Goal: Transaction & Acquisition: Subscribe to service/newsletter

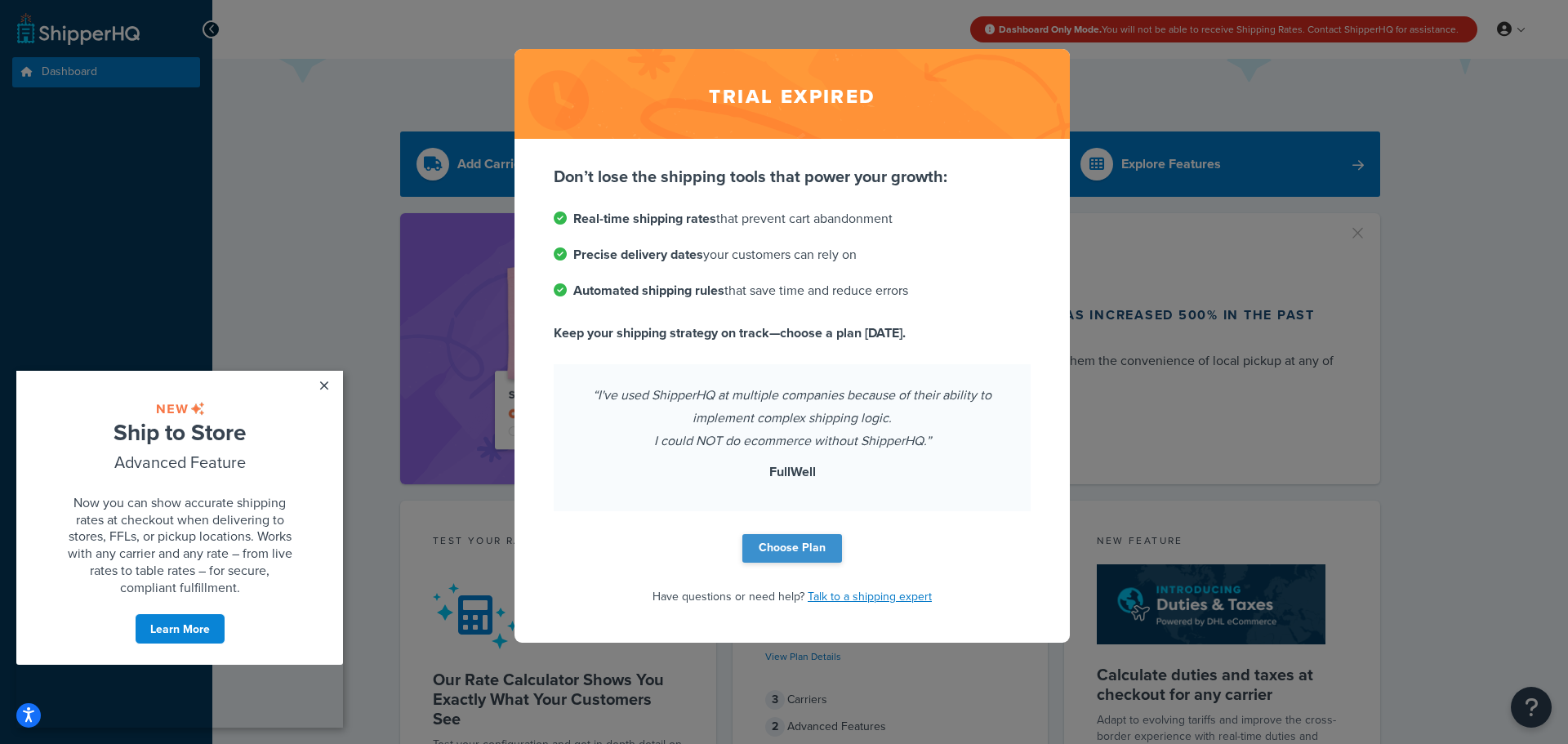
click at [803, 546] on link "Choose Plan" at bounding box center [792, 548] width 100 height 28
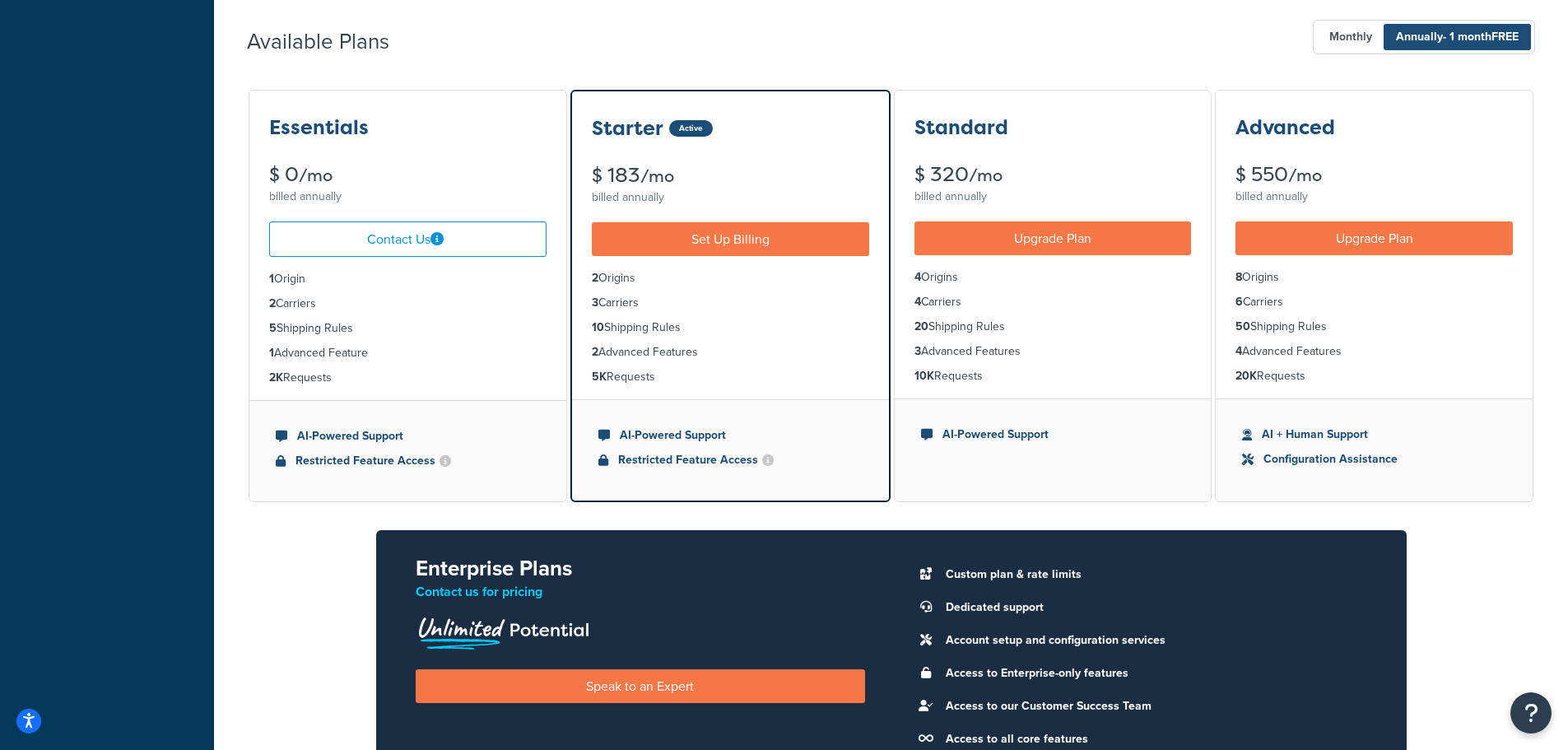
click at [383, 321] on li "5 Shipping Rules" at bounding box center [408, 328] width 277 height 18
click at [374, 236] on link "Contact Us" at bounding box center [408, 239] width 277 height 36
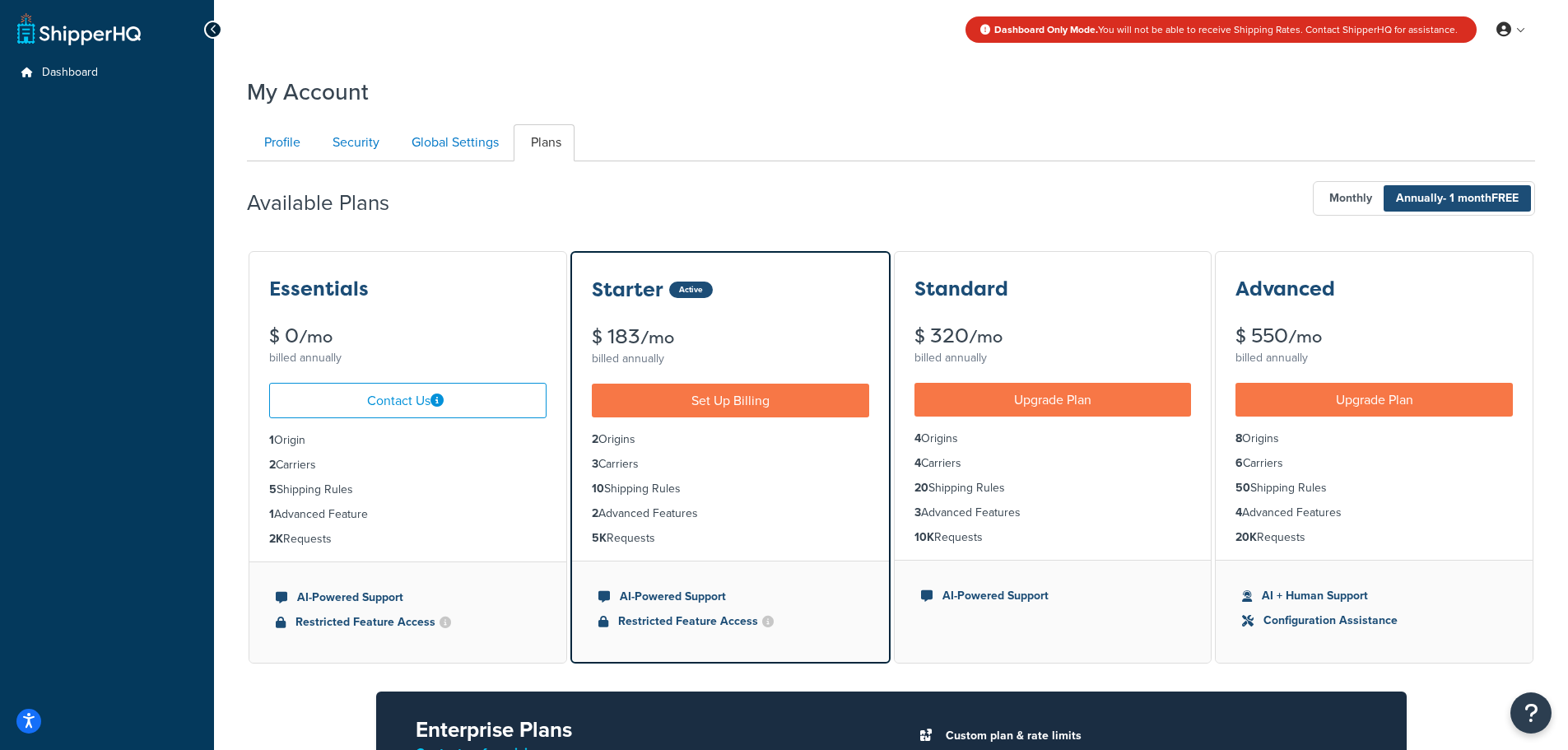
click at [45, 57] on div "Dashboard My Account My Profile Billing Global Settings" at bounding box center [106, 577] width 214 height 1154
click at [46, 69] on span "Dashboard" at bounding box center [69, 73] width 56 height 14
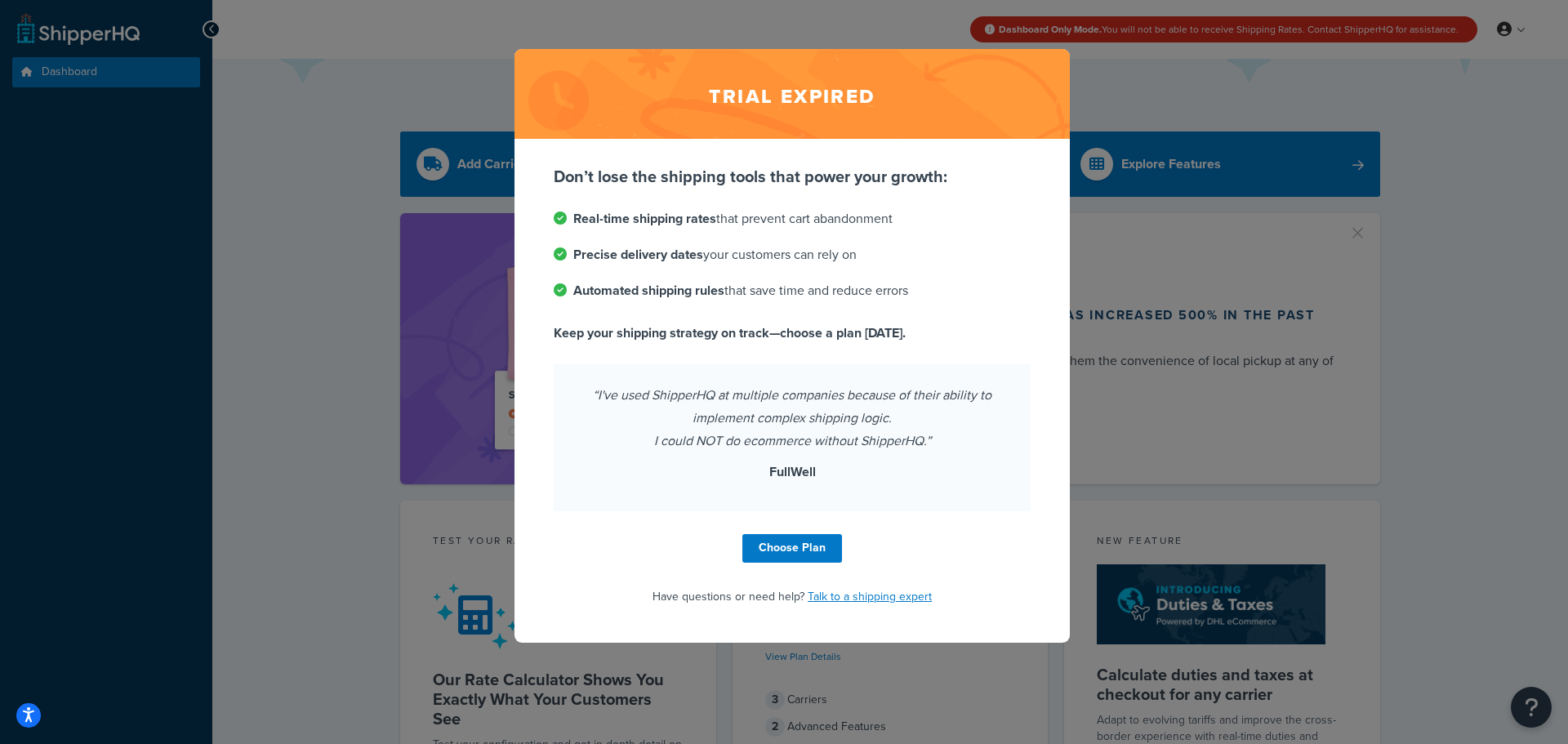
click at [1271, 465] on div "Trial expired Don’t lose the shipping tools that power your growth: Real-time s…" at bounding box center [784, 372] width 1568 height 744
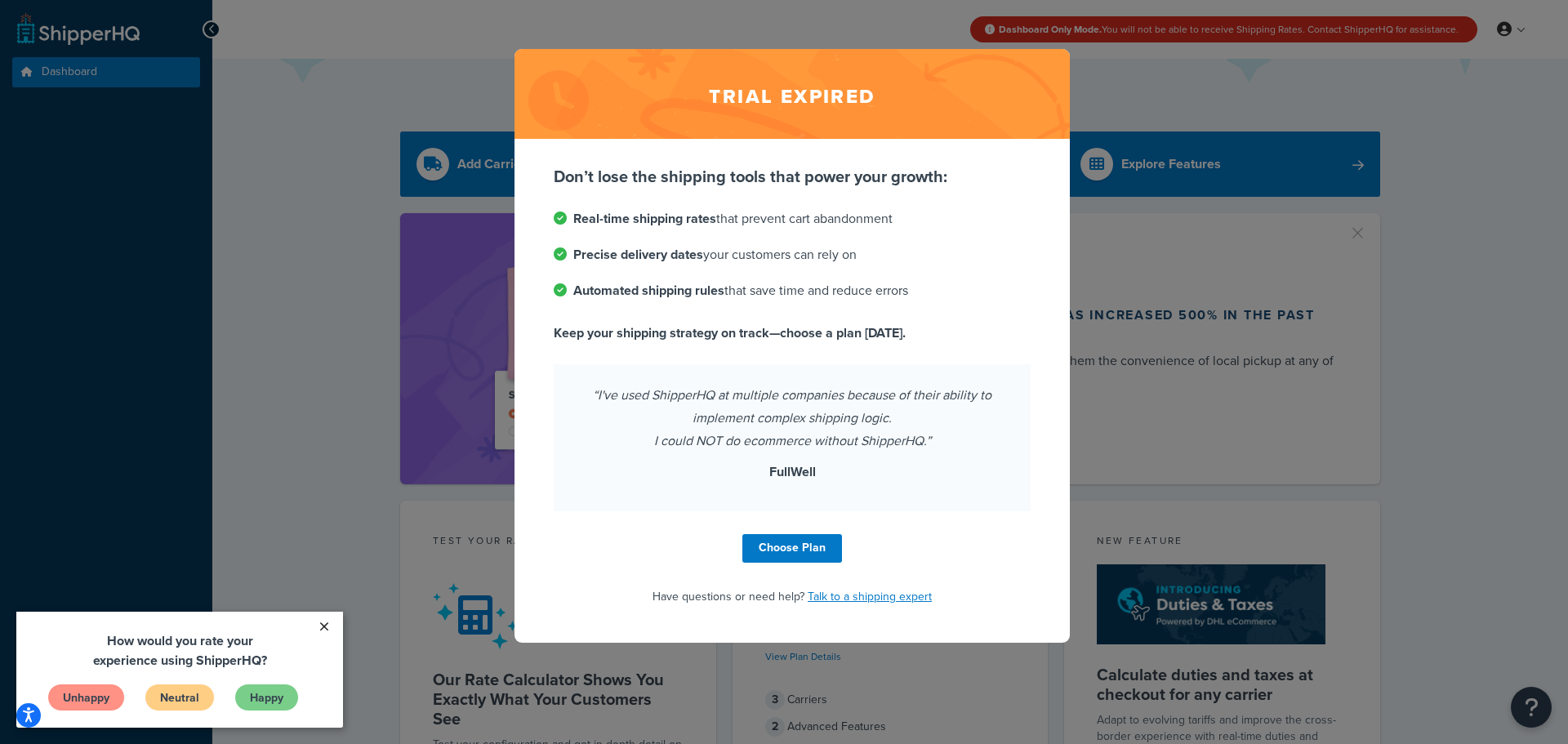
click at [321, 623] on link "×" at bounding box center [323, 626] width 28 height 29
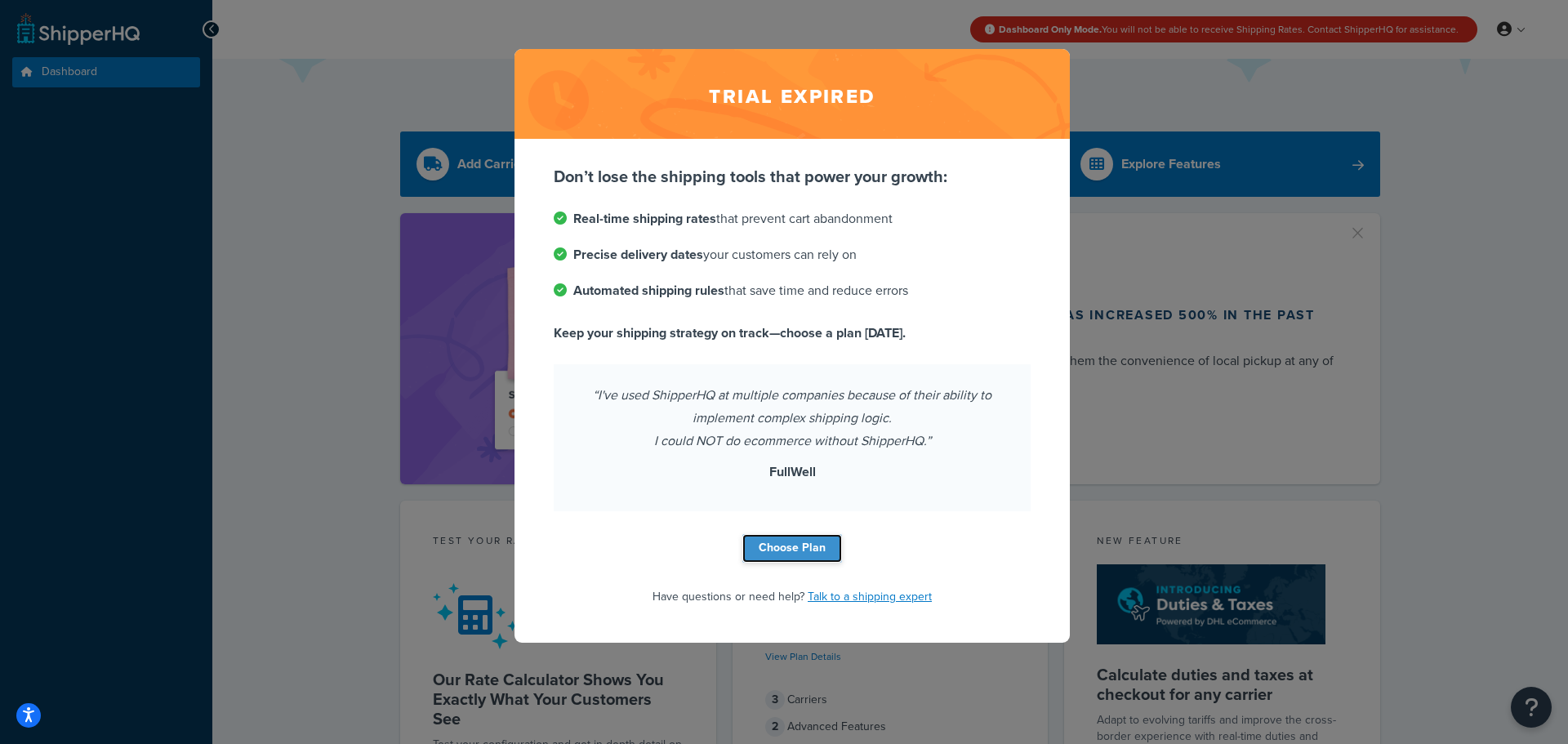
click at [808, 553] on link "Choose Plan" at bounding box center [792, 548] width 100 height 28
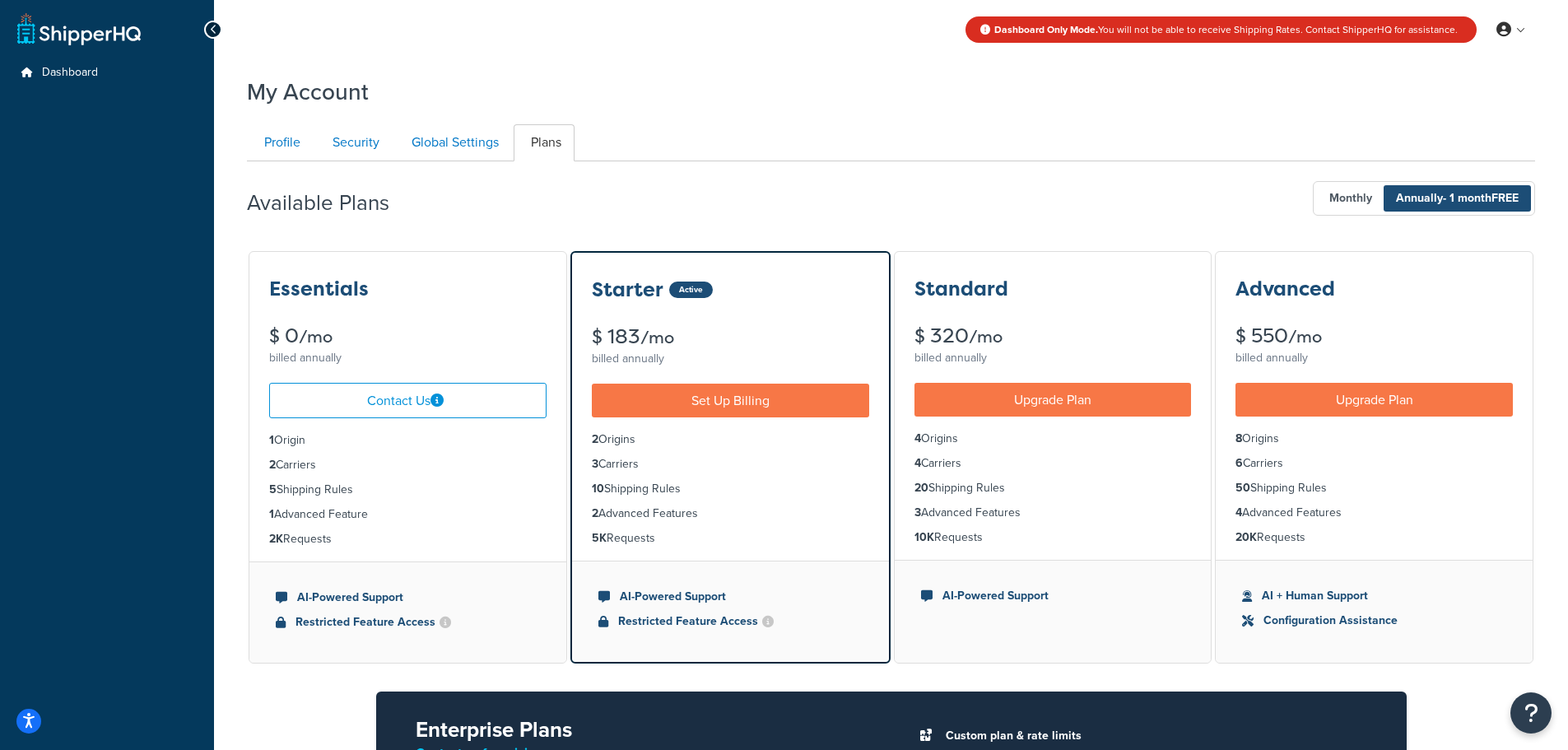
click at [218, 25] on div at bounding box center [213, 29] width 18 height 18
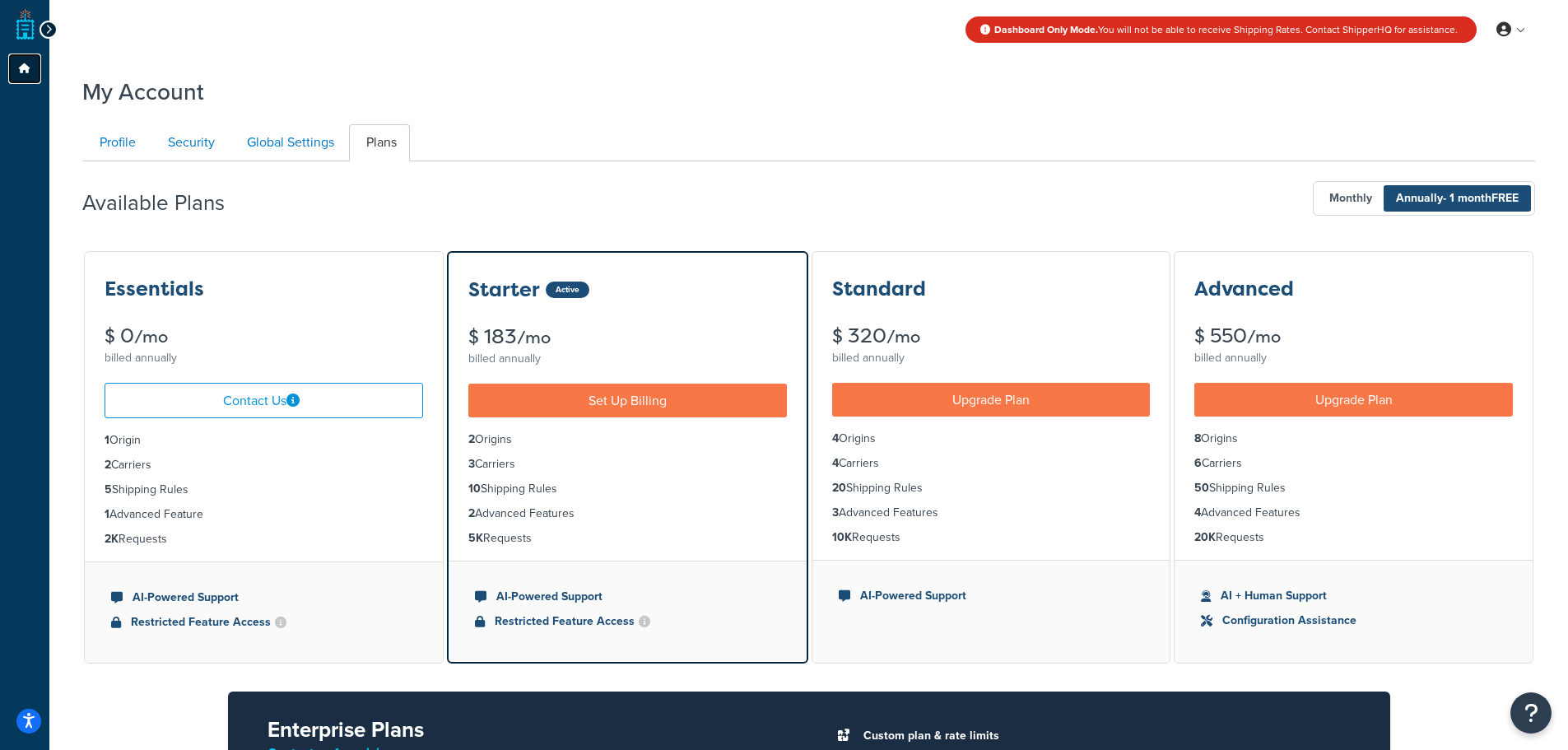
click at [12, 73] on link "Dashboard" at bounding box center [25, 68] width 33 height 30
